Goal: Information Seeking & Learning: Check status

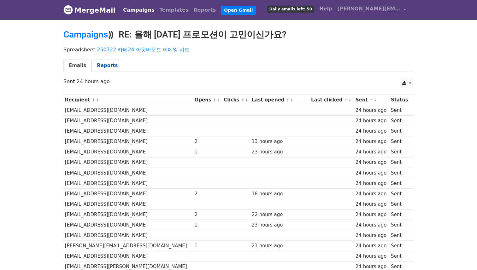
click at [104, 64] on link "Reports" at bounding box center [108, 65] width 32 height 13
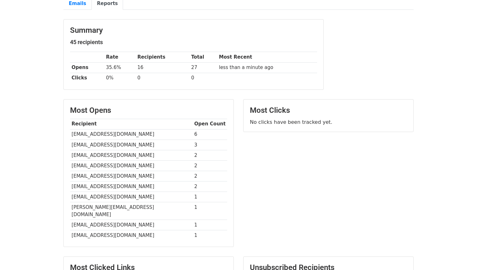
scroll to position [66, 0]
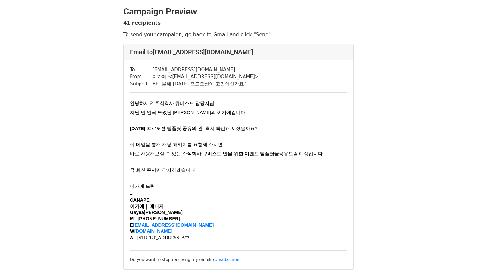
click at [289, 49] on h4 "Email to sales@cubist.co.kr" at bounding box center [238, 52] width 217 height 8
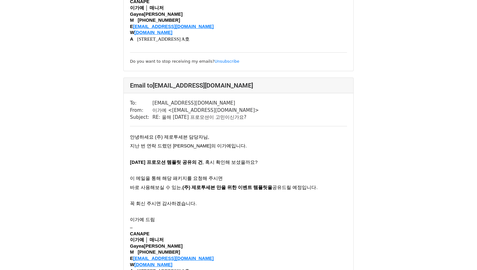
scroll to position [1431, 0]
